Goal: Task Accomplishment & Management: Use online tool/utility

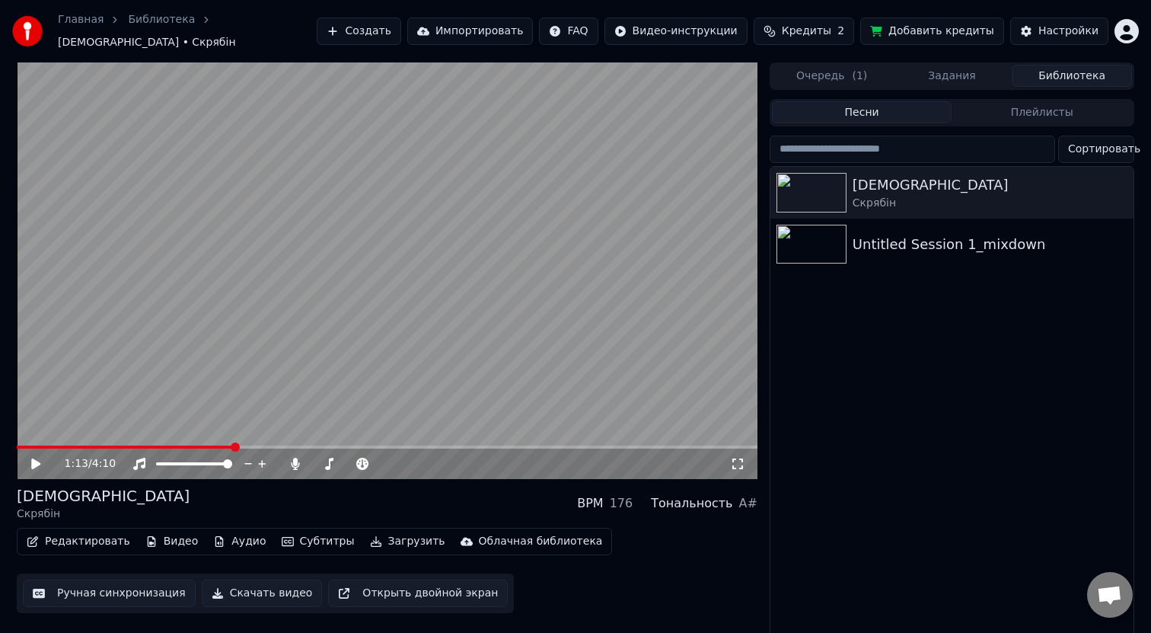
click at [44, 457] on icon at bounding box center [47, 463] width 36 height 12
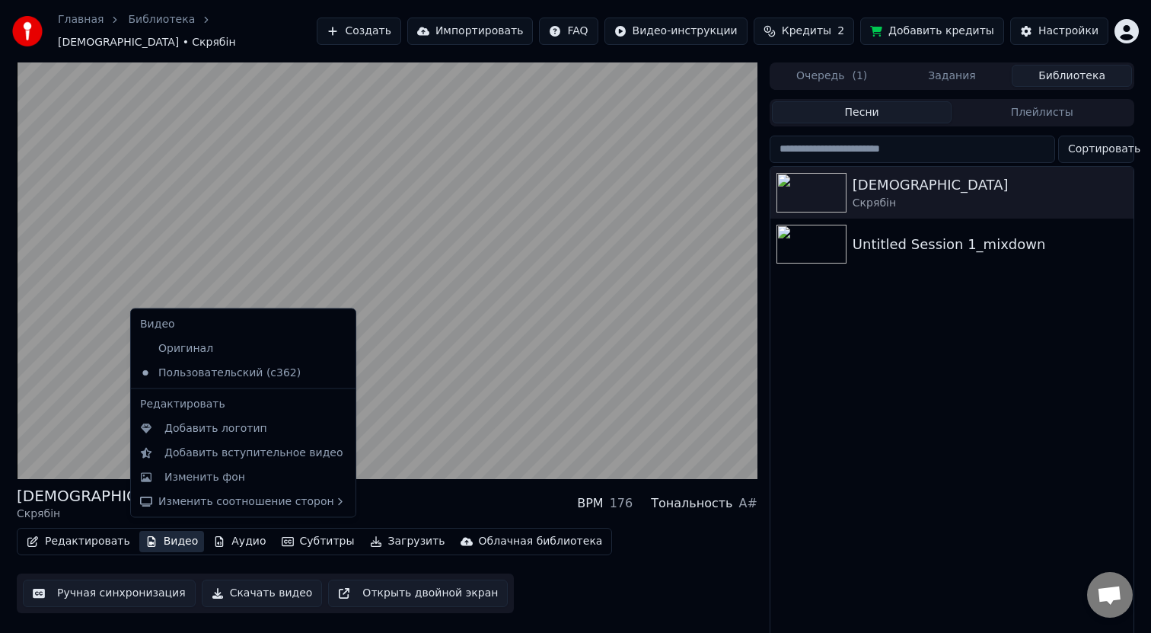
click at [160, 537] on button "Видео" at bounding box center [171, 541] width 65 height 21
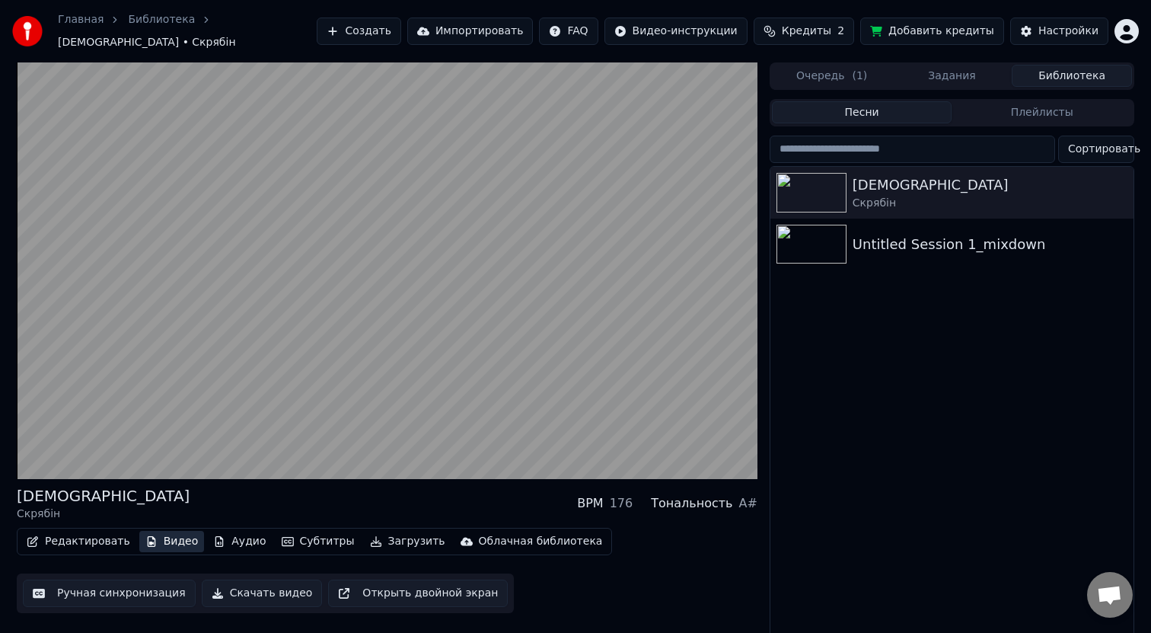
click at [160, 534] on button "Видео" at bounding box center [171, 541] width 65 height 21
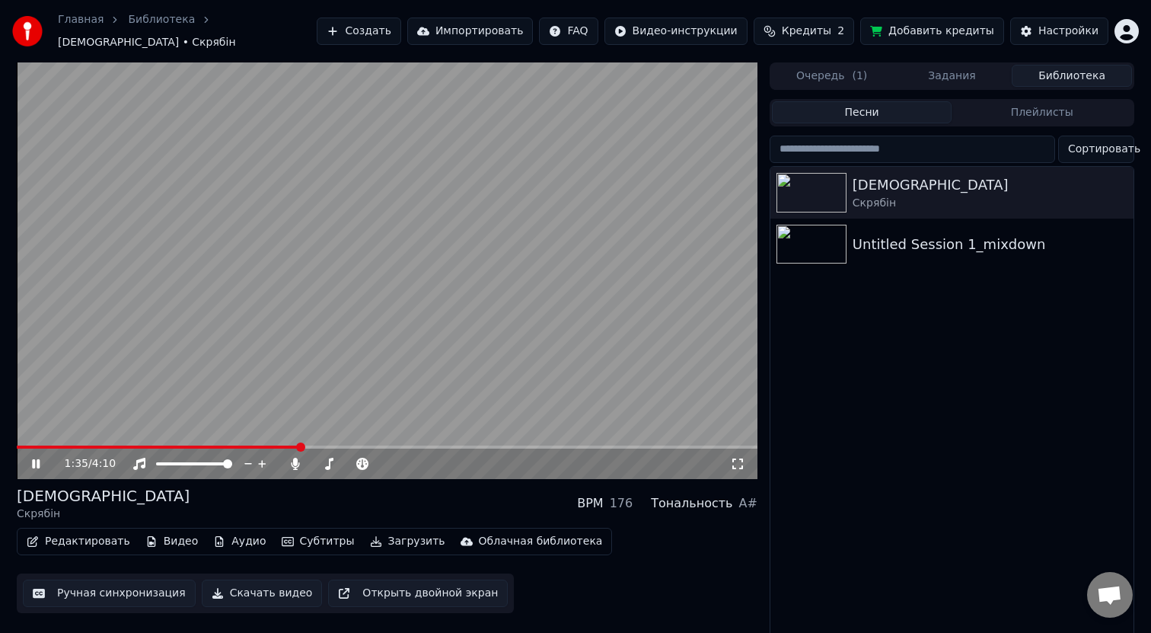
click at [32, 457] on icon at bounding box center [47, 463] width 36 height 12
click at [801, 29] on span "Кредиты" at bounding box center [806, 31] width 49 height 15
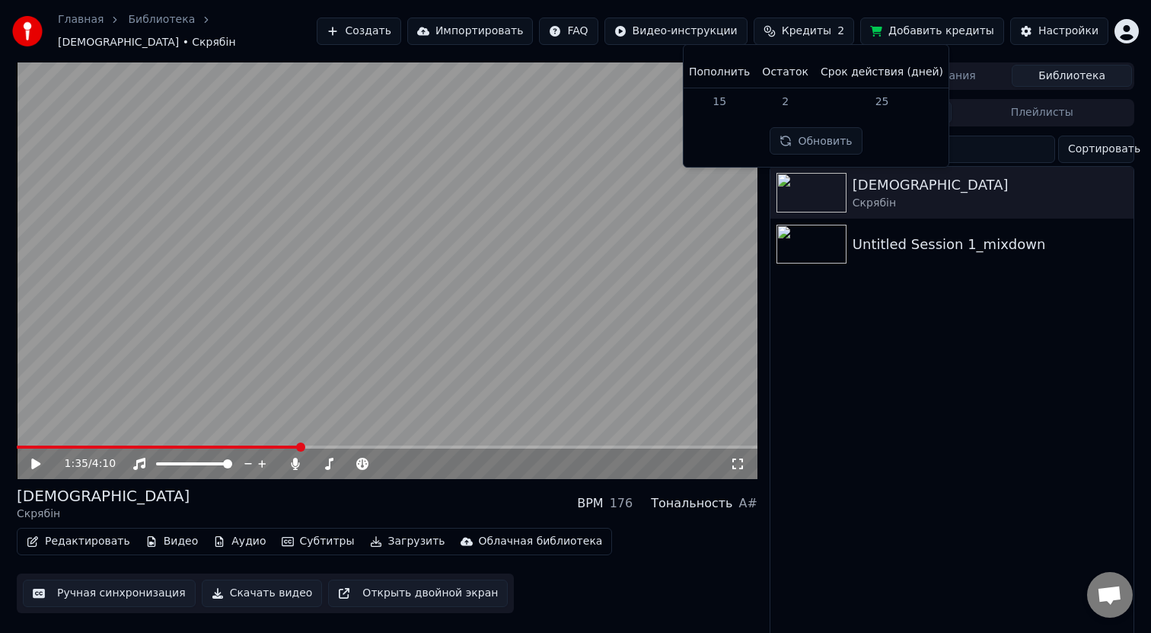
click at [1131, 24] on html "Главная Библиотека [DEMOGRAPHIC_DATA] • Скрябін Создать Импортировать FAQ Видео…" at bounding box center [575, 316] width 1151 height 633
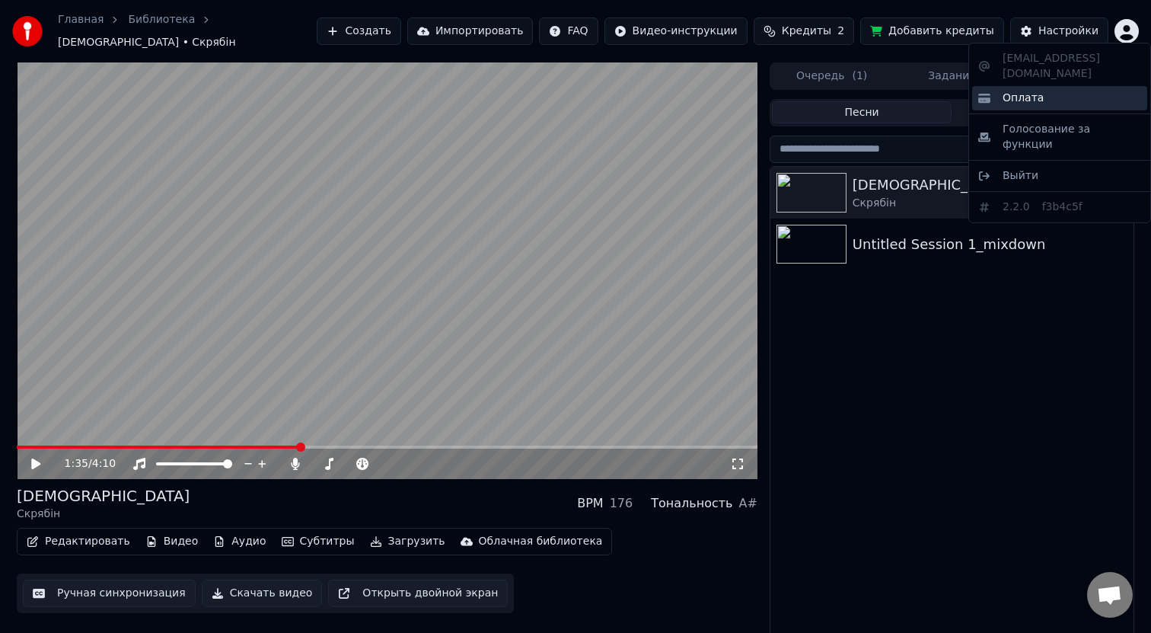
click at [1060, 89] on div "Оплата" at bounding box center [1059, 98] width 175 height 24
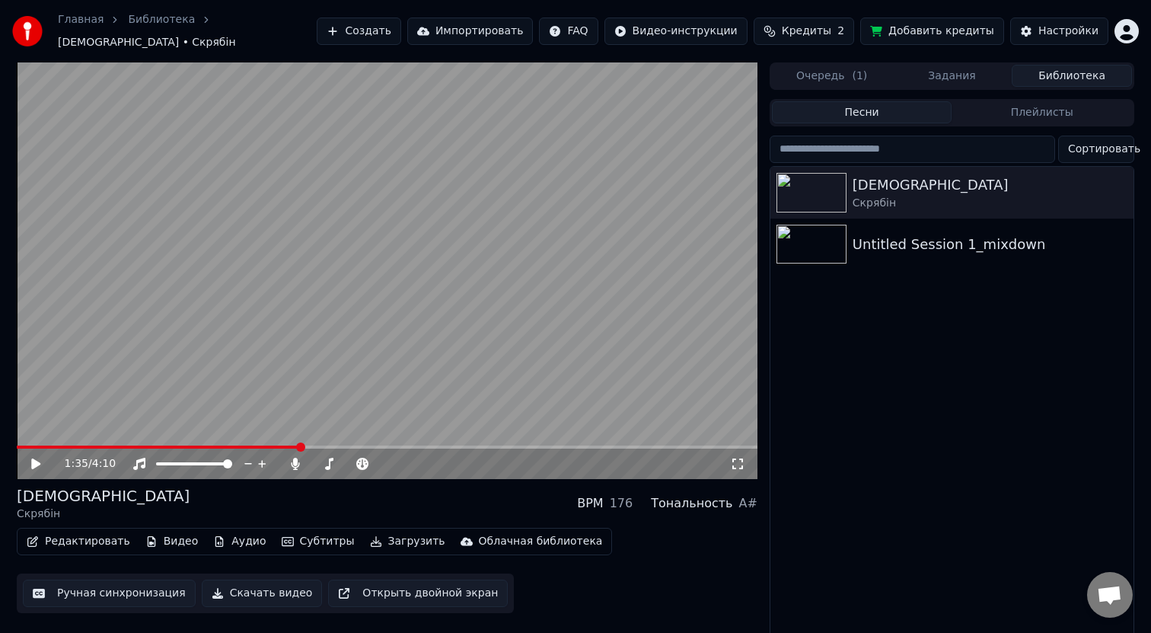
click at [397, 33] on button "Создать" at bounding box center [359, 31] width 84 height 27
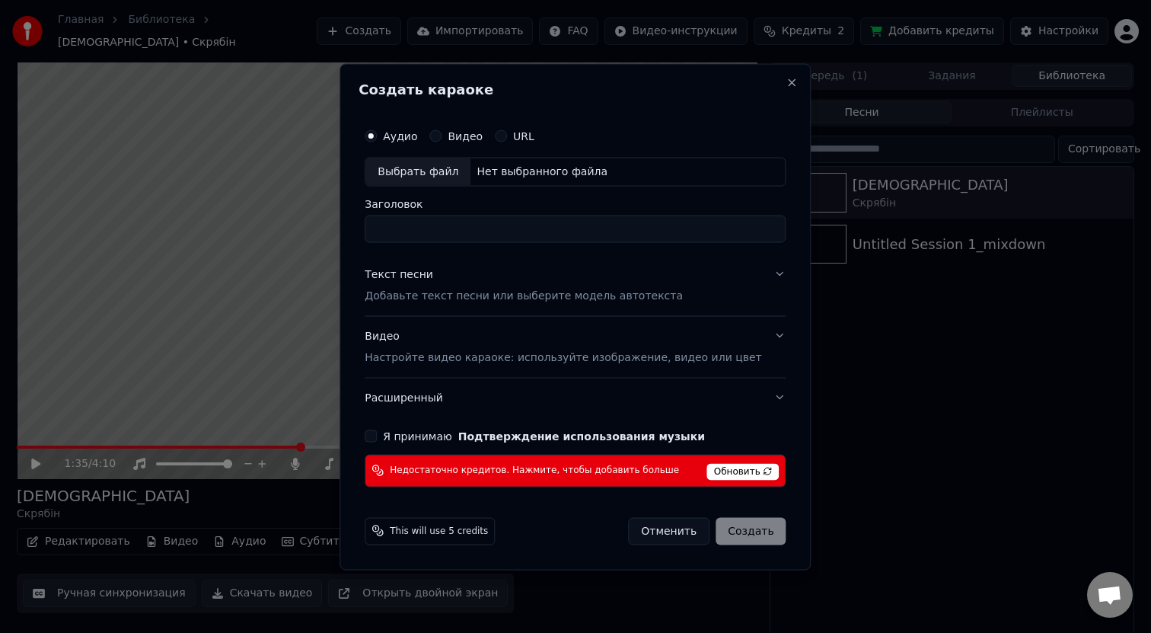
click at [433, 298] on p "Добавьте текст песни или выберите модель автотекста" at bounding box center [524, 295] width 318 height 15
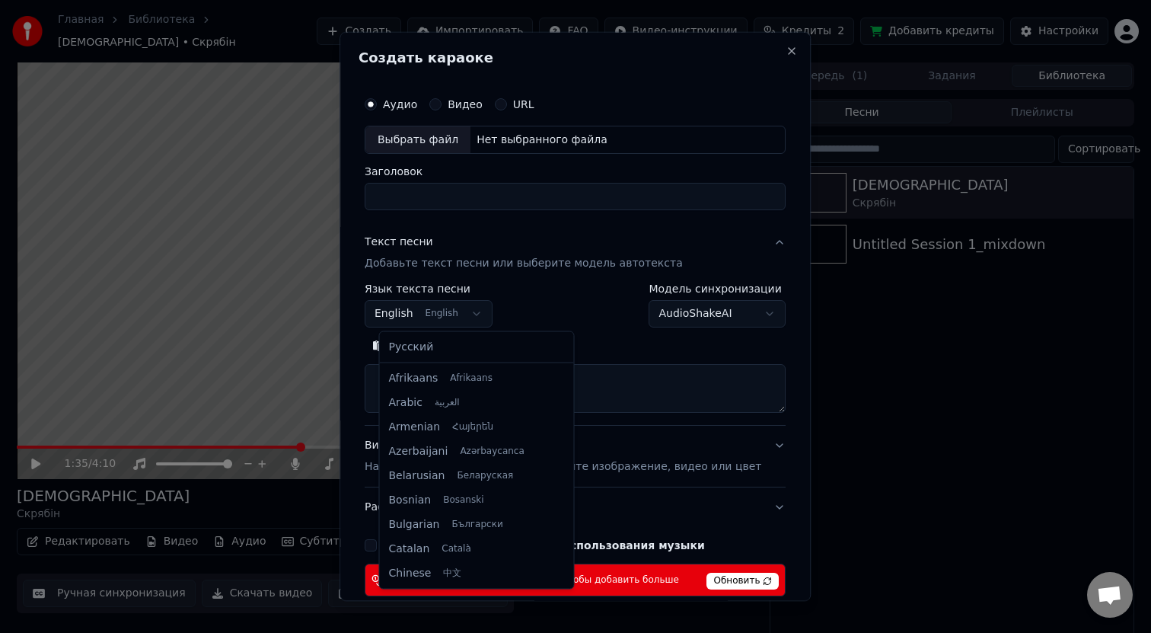
click at [446, 313] on body "**********" at bounding box center [575, 316] width 1151 height 633
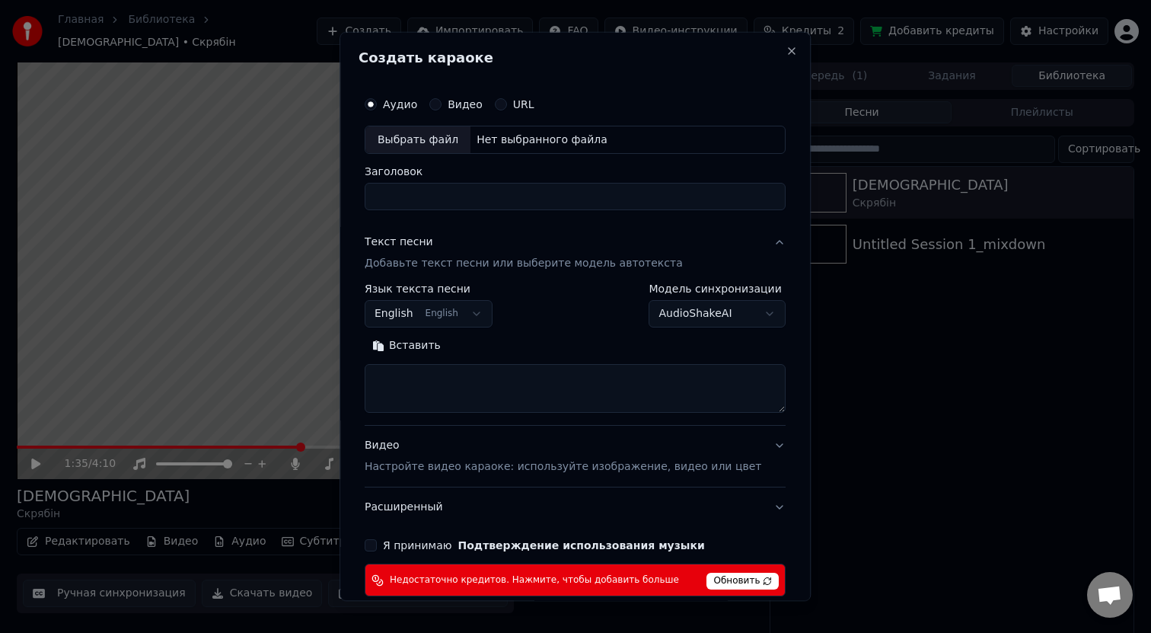
click at [446, 313] on body "**********" at bounding box center [575, 316] width 1151 height 633
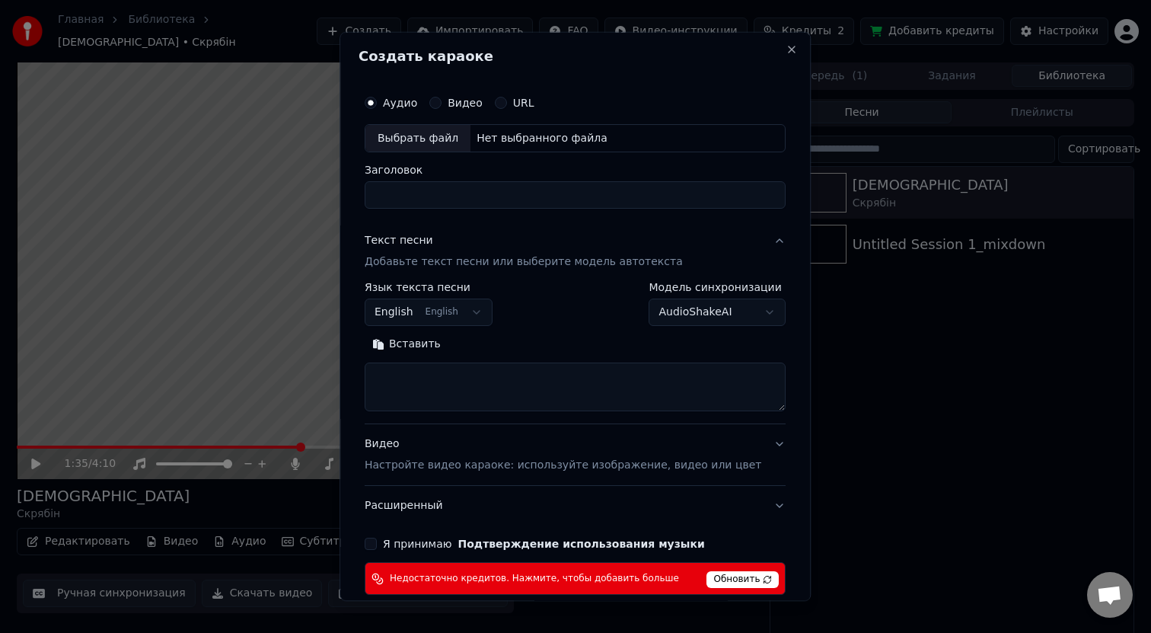
scroll to position [78, 0]
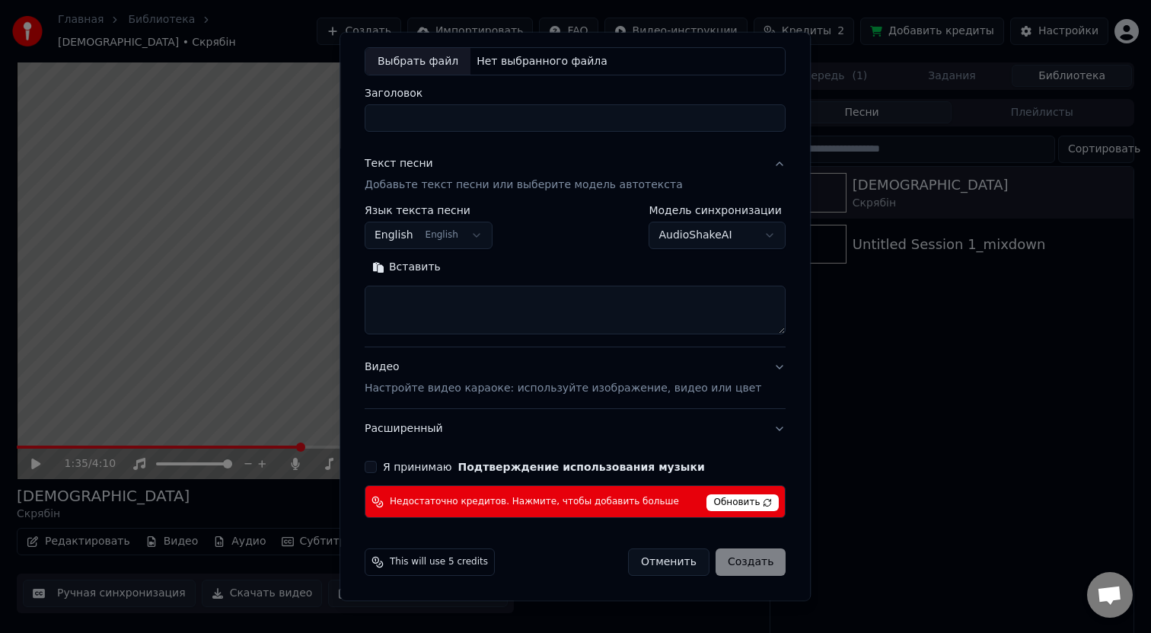
click at [743, 492] on div "Обновить" at bounding box center [743, 501] width 72 height 19
click at [738, 498] on span "Обновить" at bounding box center [743, 502] width 72 height 17
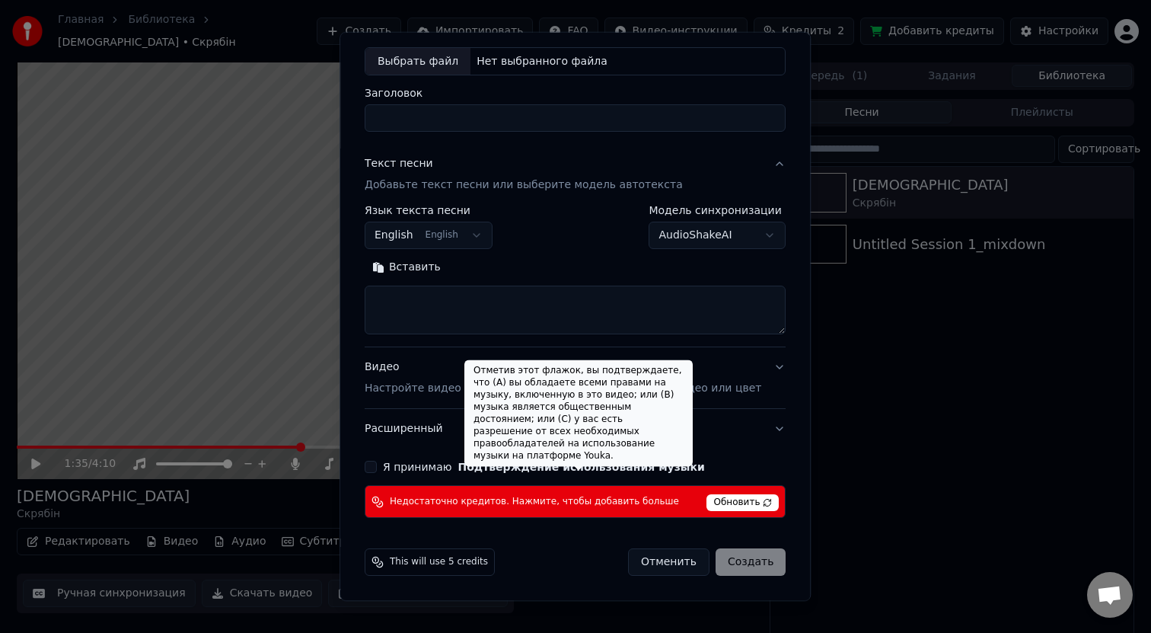
click at [651, 472] on button "Подтверждение использования музыки" at bounding box center [581, 466] width 247 height 11
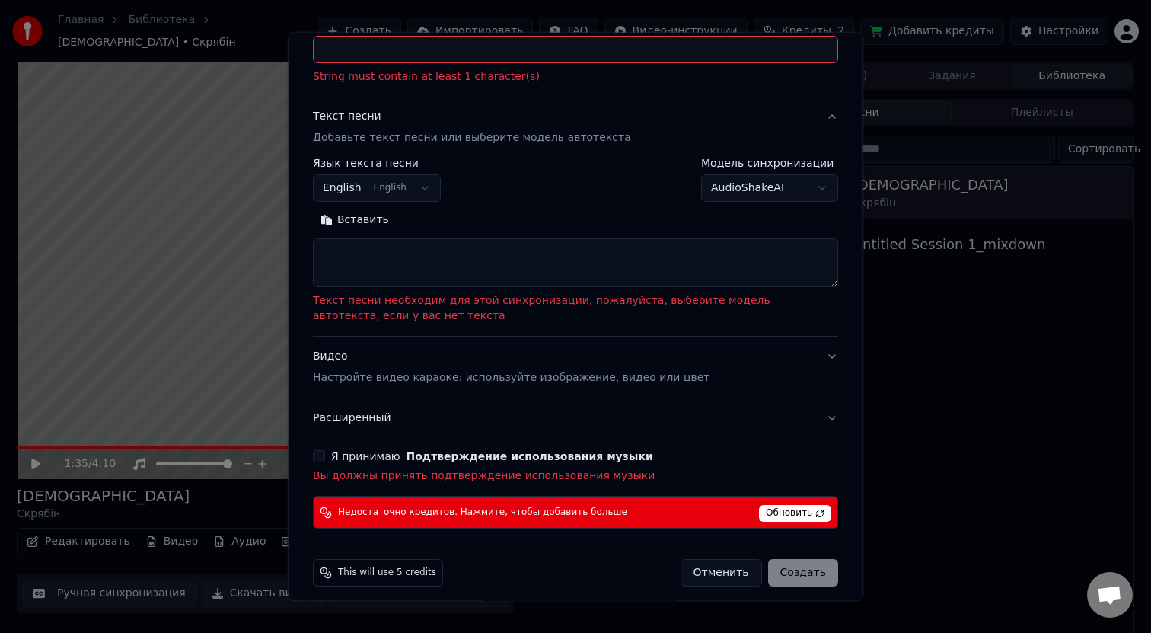
scroll to position [179, 0]
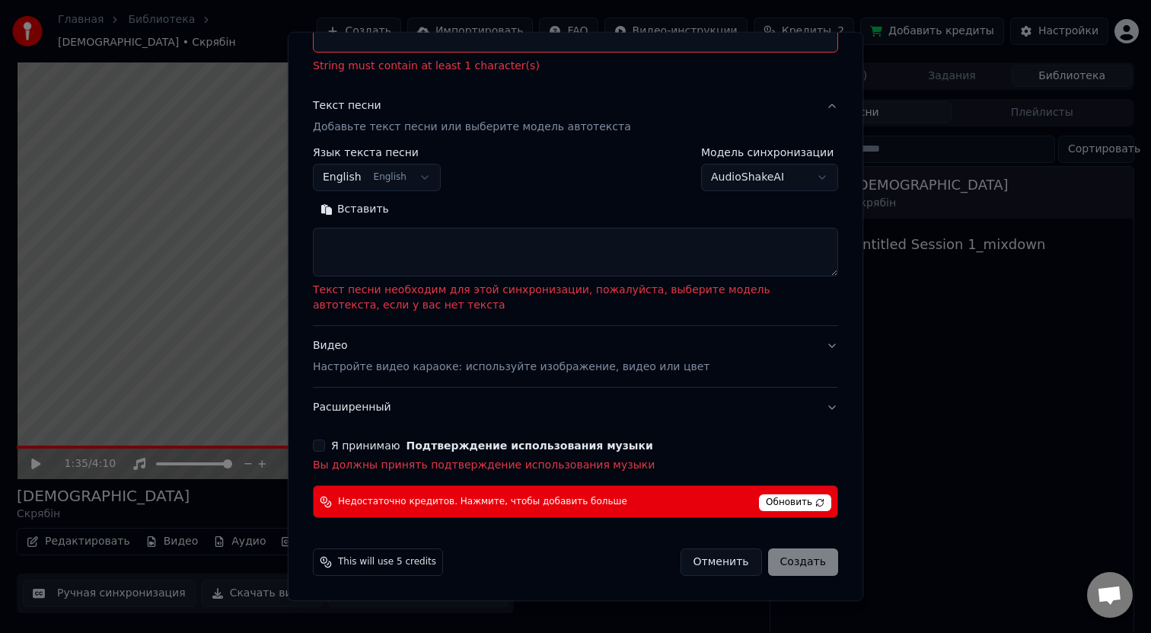
click at [781, 501] on span "Обновить" at bounding box center [795, 502] width 72 height 17
click at [744, 556] on button "Отменить" at bounding box center [721, 561] width 81 height 27
select select
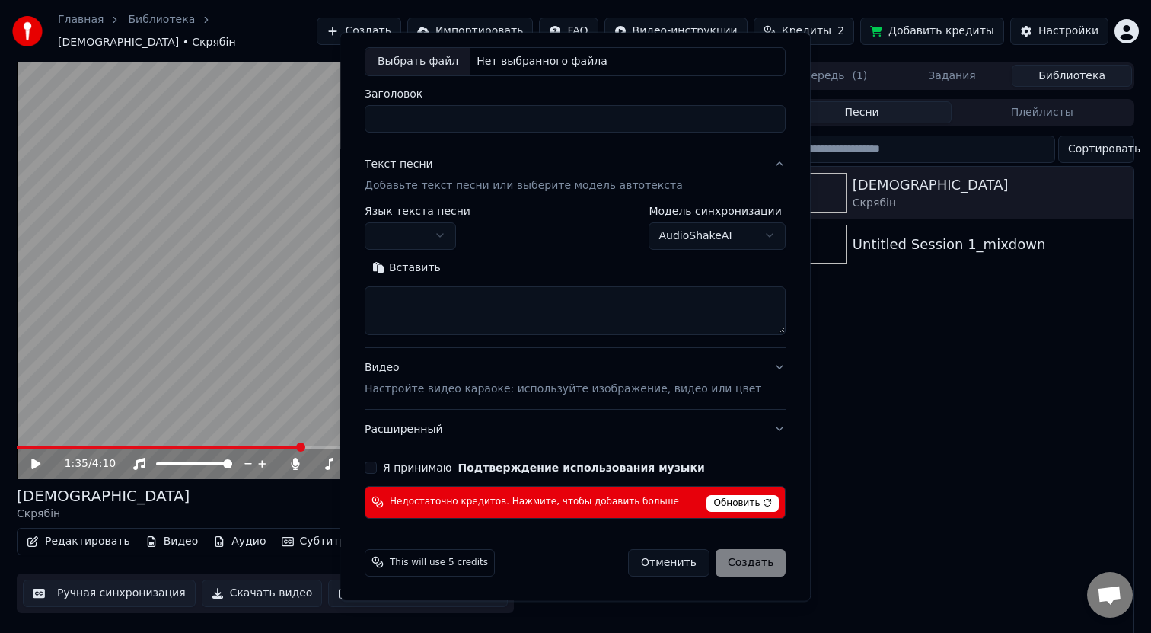
scroll to position [78, 0]
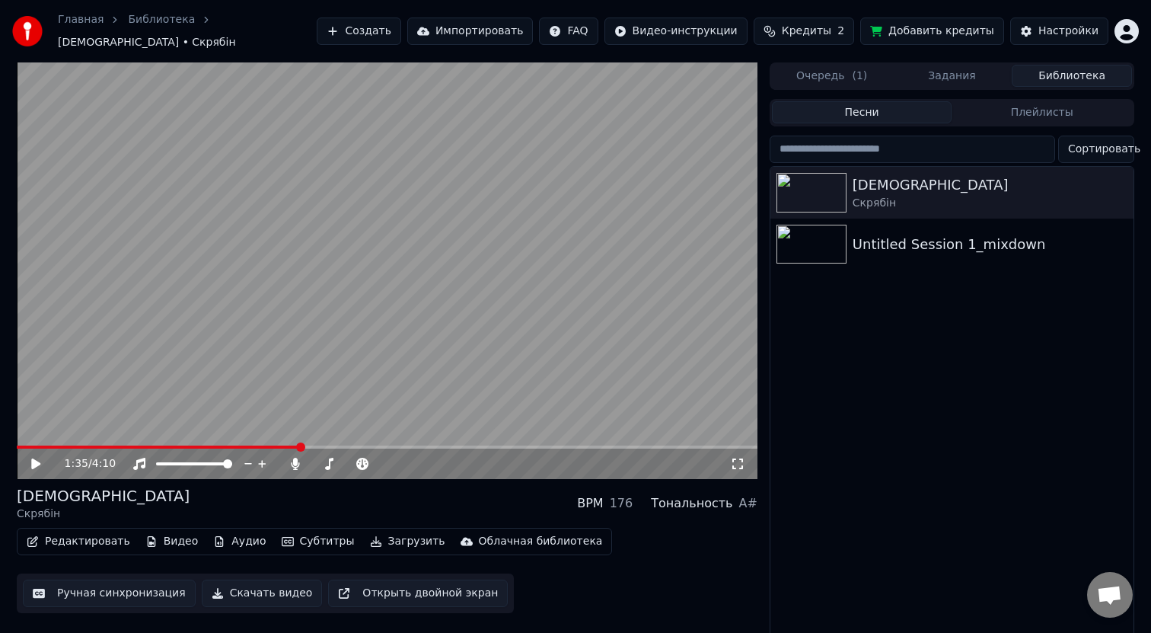
click at [958, 32] on button "Добавить кредиты" at bounding box center [932, 31] width 144 height 27
